Goal: Information Seeking & Learning: Learn about a topic

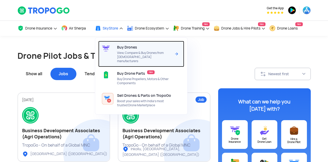
click at [131, 47] on span "Buy Drones" at bounding box center [127, 47] width 20 height 4
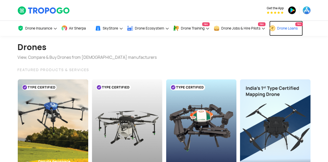
click at [293, 28] on span "Drone Loans" at bounding box center [287, 28] width 21 height 4
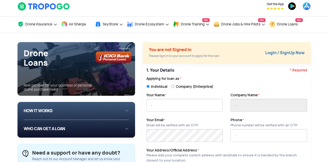
scroll to position [51, 0]
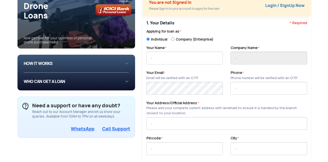
click at [87, 67] on div "HOW IT WORKS 1 Login/Create you account with your email or phone number 2 Fill …" at bounding box center [77, 64] width 106 height 10
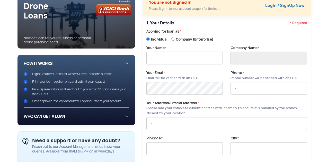
click at [86, 113] on div "WHO CAN GET A LOAN If you are an individual looking to: Buy drone for personal …" at bounding box center [77, 117] width 106 height 10
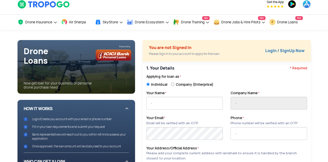
scroll to position [0, 0]
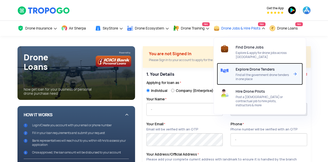
click at [246, 78] on span "Find all the government drone tenders in one place" at bounding box center [263, 77] width 54 height 8
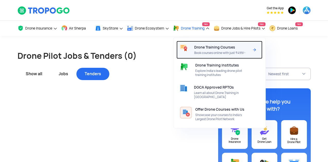
click at [204, 48] on span "Drone Training Courses" at bounding box center [214, 47] width 41 height 4
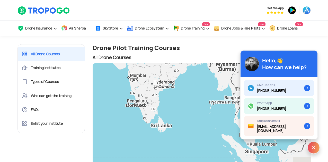
drag, startPoint x: 206, startPoint y: 102, endPoint x: 167, endPoint y: 52, distance: 63.3
click at [167, 52] on div "All Drone Courses To navigate the map with touch gestures double-tap and hold y…" at bounding box center [202, 128] width 226 height 153
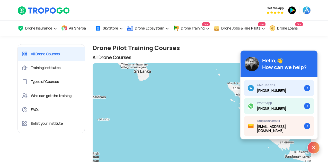
drag, startPoint x: 194, startPoint y: 125, endPoint x: 188, endPoint y: 62, distance: 63.2
click at [189, 61] on div "All Drone Courses To navigate the map with touch gestures double-tap and hold y…" at bounding box center [202, 128] width 226 height 153
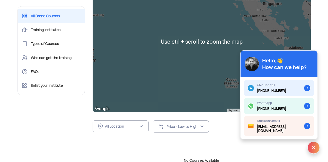
scroll to position [77, 0]
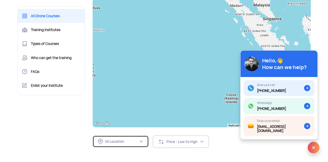
click at [138, 145] on button "All Location" at bounding box center [121, 142] width 56 height 12
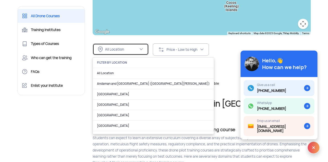
scroll to position [206, 0]
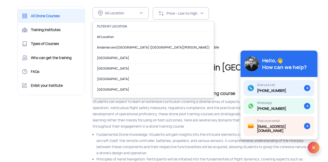
drag, startPoint x: 259, startPoint y: 66, endPoint x: 226, endPoint y: 79, distance: 34.9
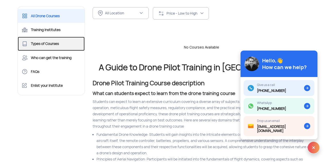
click at [61, 37] on link "Types of Courses" at bounding box center [51, 44] width 67 height 14
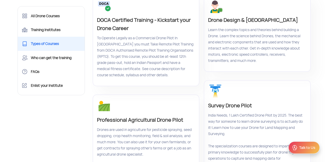
scroll to position [51, 0]
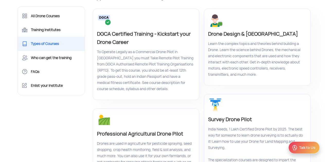
click at [109, 34] on p "DGCA Certified Training - Kickstart your Drone Career" at bounding box center [145, 38] width 97 height 16
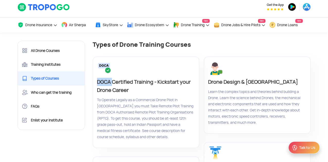
scroll to position [0, 0]
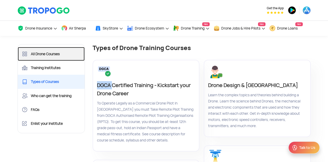
click at [46, 50] on link "All Drone Courses" at bounding box center [51, 54] width 67 height 14
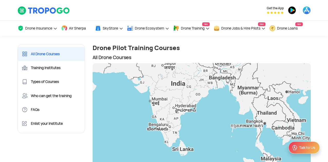
drag, startPoint x: 196, startPoint y: 128, endPoint x: 182, endPoint y: 80, distance: 50.8
click at [182, 80] on div at bounding box center [202, 134] width 218 height 142
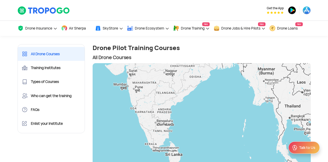
click at [164, 131] on div at bounding box center [202, 134] width 218 height 142
click at [163, 133] on div at bounding box center [202, 134] width 218 height 142
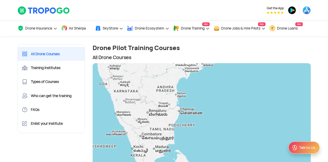
click at [163, 133] on div at bounding box center [202, 134] width 218 height 142
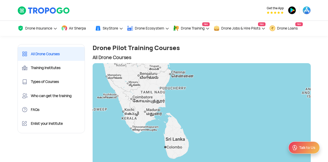
drag, startPoint x: 179, startPoint y: 126, endPoint x: 159, endPoint y: 93, distance: 38.6
click at [159, 93] on div at bounding box center [202, 134] width 218 height 142
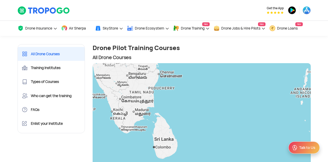
click at [143, 102] on div at bounding box center [202, 134] width 218 height 142
click at [151, 97] on div at bounding box center [202, 134] width 218 height 142
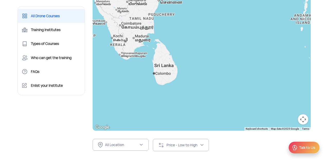
scroll to position [77, 0]
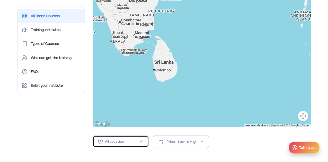
click at [123, 143] on div "All Location" at bounding box center [121, 142] width 33 height 5
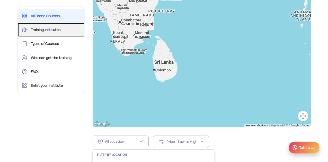
click at [55, 32] on link "Training Institutes" at bounding box center [51, 30] width 67 height 14
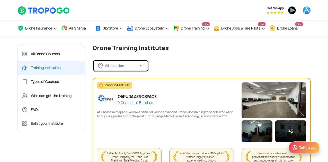
click at [134, 64] on div "All Location" at bounding box center [121, 66] width 33 height 5
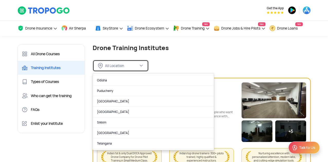
scroll to position [309, 0]
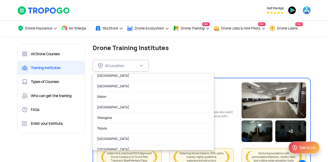
click at [113, 110] on link "Tamil Nadu" at bounding box center [153, 107] width 121 height 11
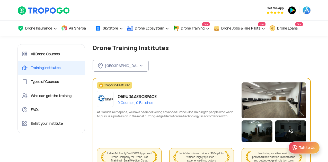
click at [180, 59] on div "Tamil Nadu FILTER BY LOCATION All Location Andaman and Nicobar Islands (Port Bl…" at bounding box center [202, 62] width 218 height 20
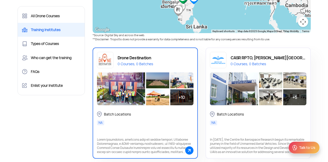
scroll to position [206, 0]
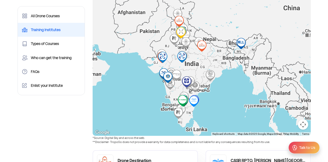
click at [195, 101] on img "CASR RPTO, Anna University" at bounding box center [194, 102] width 16 height 16
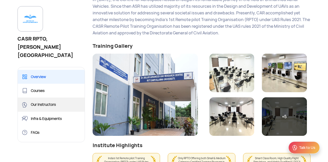
scroll to position [180, 0]
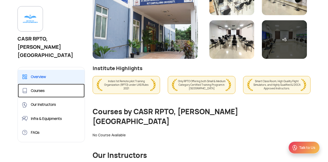
click at [35, 84] on link "Courses" at bounding box center [51, 91] width 67 height 14
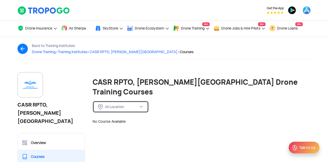
click at [116, 101] on button "All Location" at bounding box center [121, 107] width 56 height 12
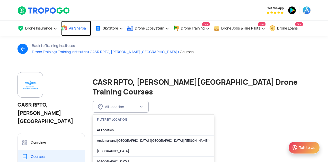
click at [70, 26] on link "Air Sherpa" at bounding box center [76, 28] width 30 height 15
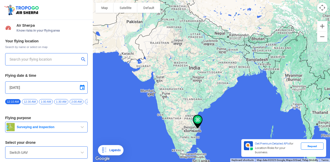
type input "Ramamoorthy Avenue, Kolapakkam, Chennai, Tamil Nadu 600125, India"
click at [196, 119] on img at bounding box center [198, 122] width 14 height 18
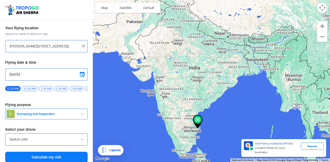
scroll to position [19, 0]
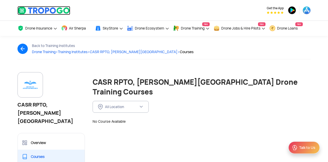
click at [21, 14] on img at bounding box center [44, 10] width 53 height 9
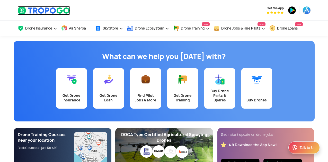
click at [37, 8] on img at bounding box center [44, 10] width 53 height 9
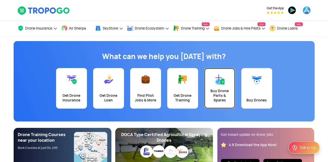
click at [220, 90] on div "Buy Drone Parts & Spares" at bounding box center [220, 96] width 25 height 14
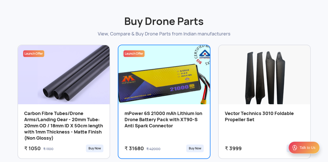
scroll to position [206, 0]
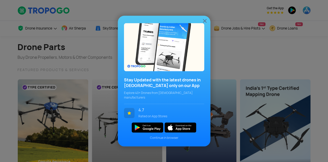
click at [204, 23] on img at bounding box center [205, 21] width 6 height 6
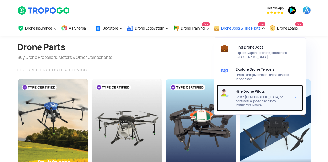
click at [242, 93] on span "Hire Drone Pilots" at bounding box center [250, 92] width 29 height 4
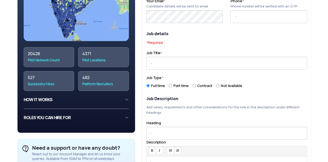
scroll to position [154, 0]
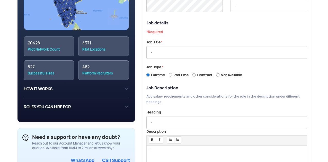
click at [51, 47] on div "Pilot Network Count" at bounding box center [49, 49] width 42 height 5
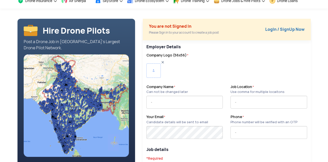
scroll to position [0, 0]
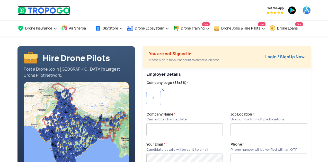
click at [39, 13] on img at bounding box center [44, 10] width 53 height 9
